Goal: Navigation & Orientation: Understand site structure

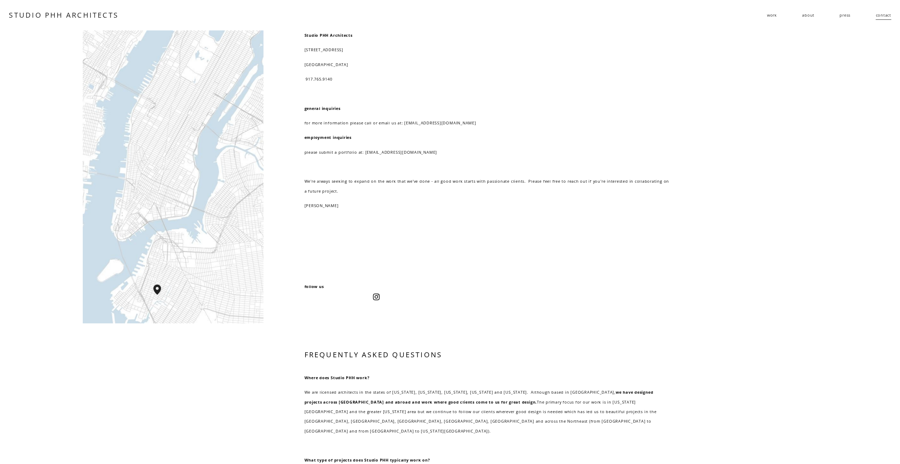
click at [76, 15] on link "STUDIO PHH ARCHITECTS" at bounding box center [64, 15] width 110 height 10
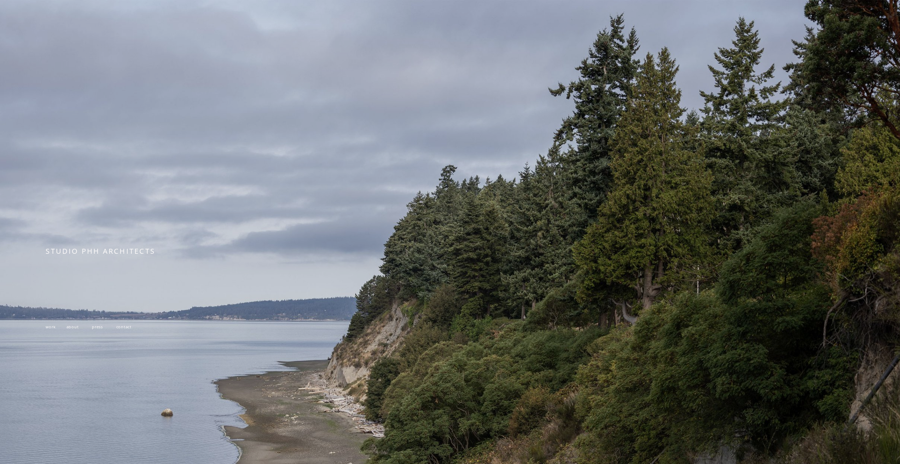
click at [52, 329] on span "work" at bounding box center [51, 326] width 10 height 5
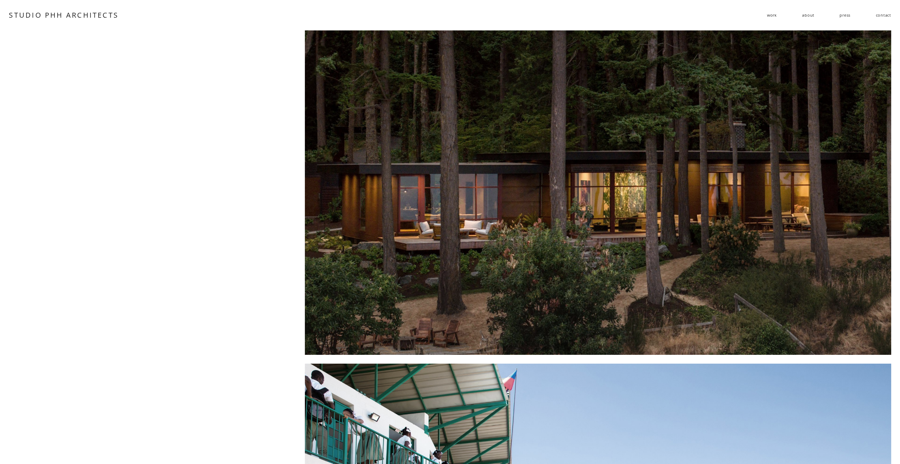
click at [805, 16] on link "about" at bounding box center [808, 15] width 12 height 11
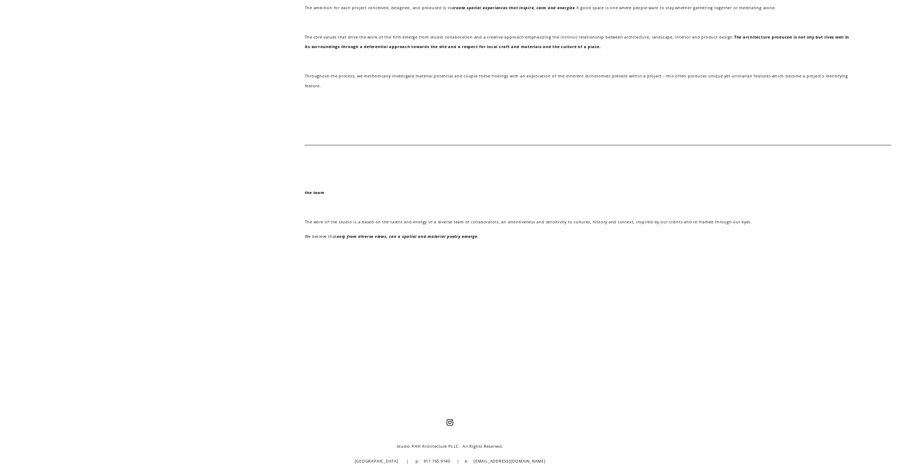
scroll to position [306, 0]
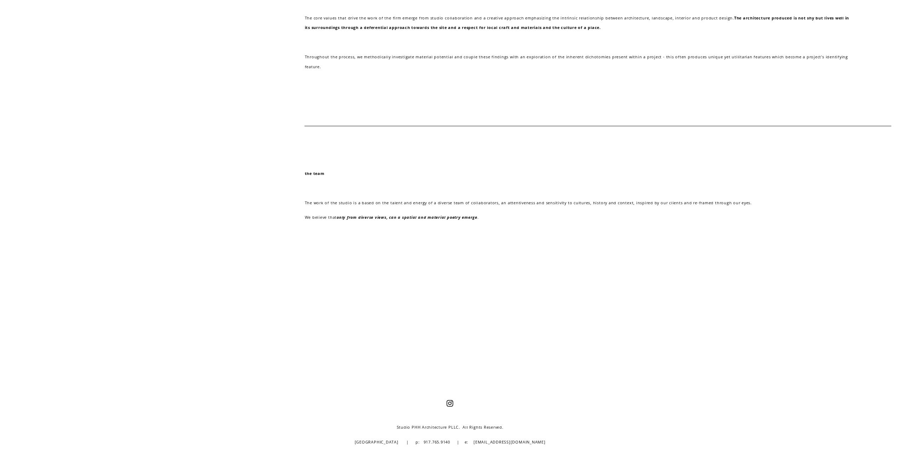
click at [320, 171] on strong "the team" at bounding box center [315, 173] width 20 height 5
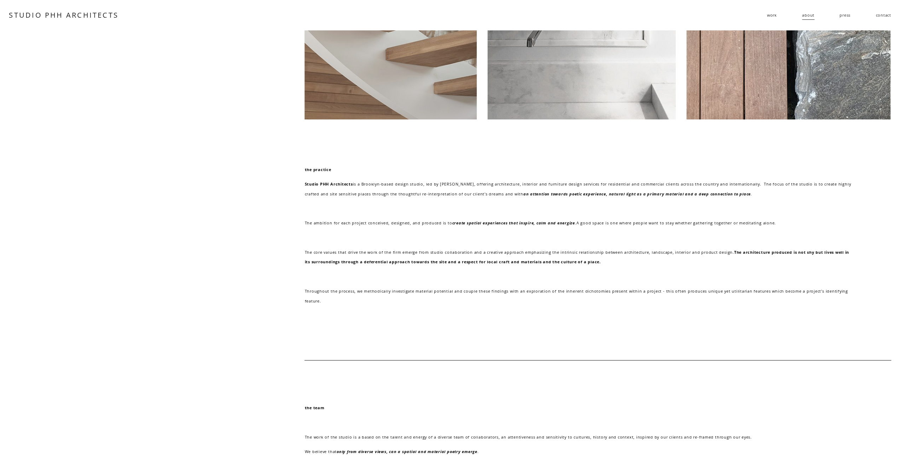
scroll to position [0, 0]
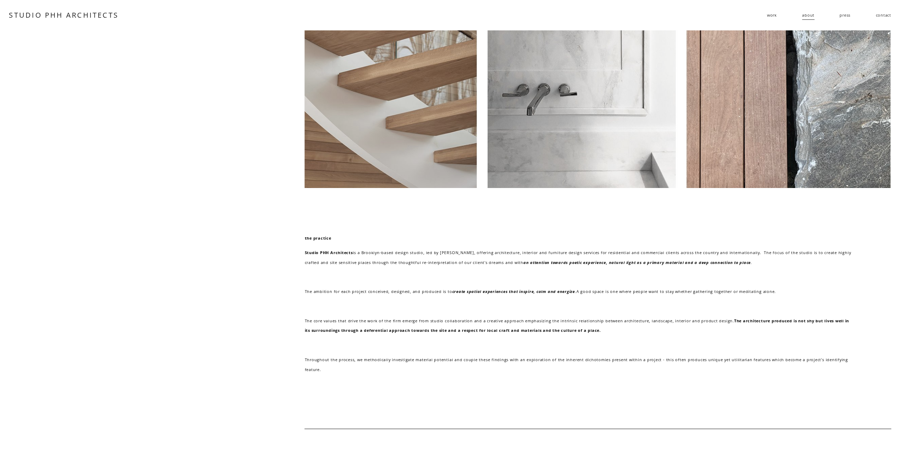
click at [161, 372] on div "the practice Studio PHH Architects is a Brooklyn-based design studio, led by [P…" at bounding box center [450, 290] width 900 height 520
